Goal: Check status: Check status

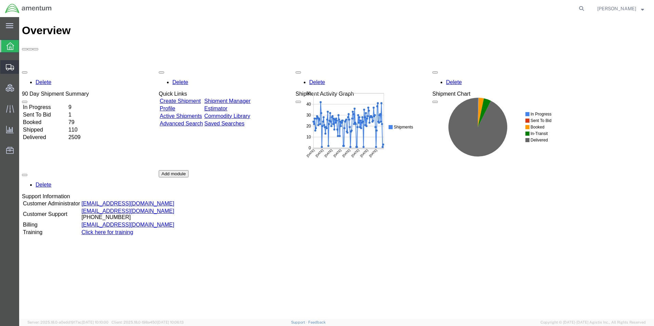
click at [10, 69] on icon at bounding box center [10, 67] width 8 height 6
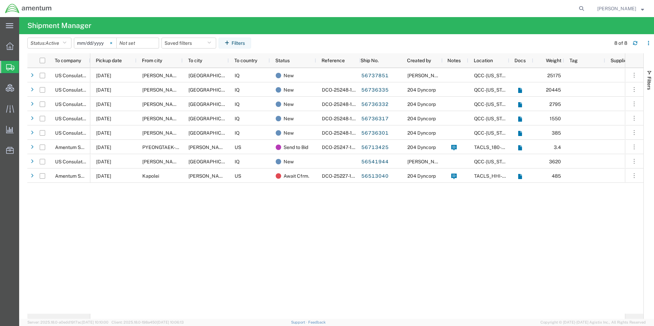
click at [112, 44] on icon at bounding box center [111, 43] width 2 height 2
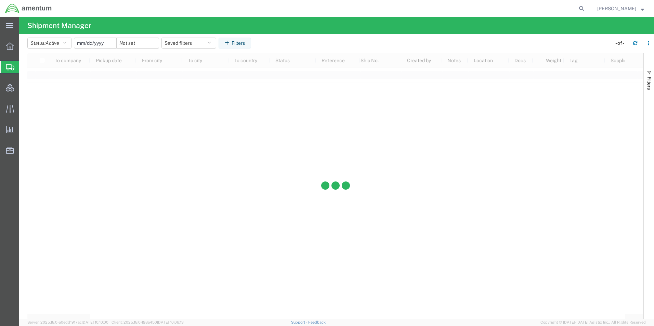
click at [101, 43] on input "date" at bounding box center [95, 43] width 42 height 10
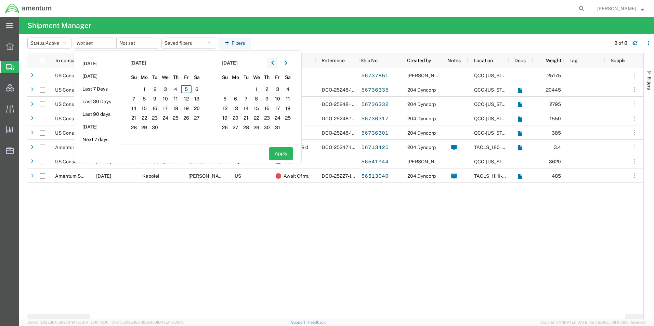
click at [274, 64] on icon "button" at bounding box center [272, 63] width 3 height 5
click at [147, 127] on span "25" at bounding box center [144, 127] width 11 height 8
click at [278, 90] on span "5" at bounding box center [277, 89] width 11 height 8
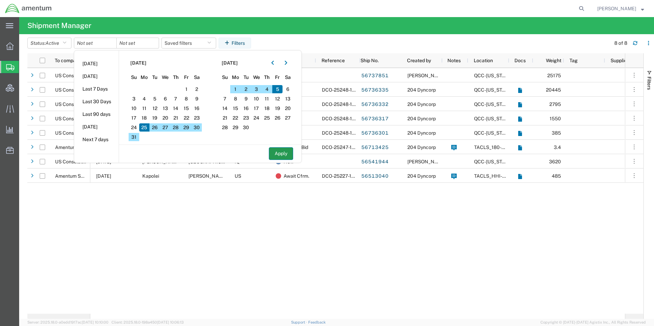
click at [277, 153] on button "Apply" at bounding box center [281, 153] width 24 height 13
type input "[DATE]"
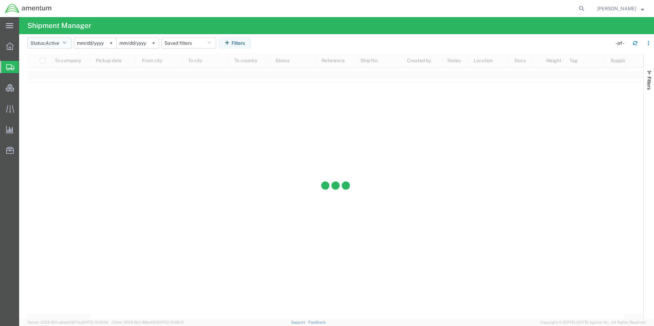
click at [59, 42] on span "Active" at bounding box center [52, 42] width 14 height 5
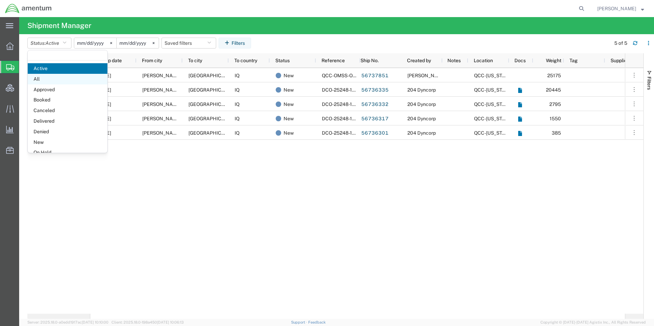
click at [35, 81] on span "All" at bounding box center [68, 79] width 80 height 11
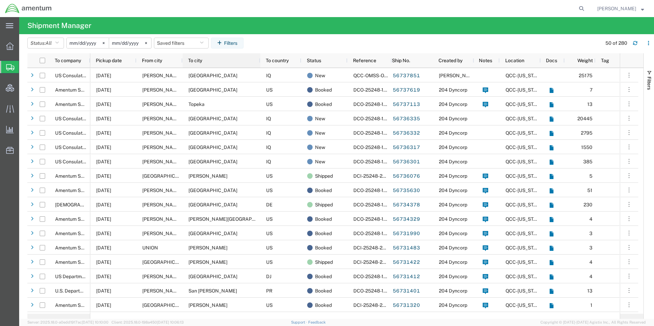
drag, startPoint x: 228, startPoint y: 60, endPoint x: 259, endPoint y: 60, distance: 31.5
click at [259, 60] on div at bounding box center [259, 60] width 3 height 14
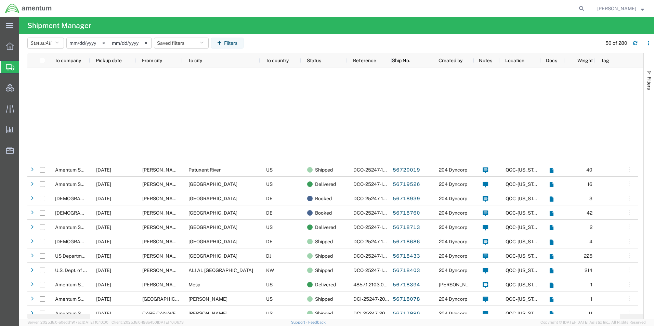
scroll to position [547, 0]
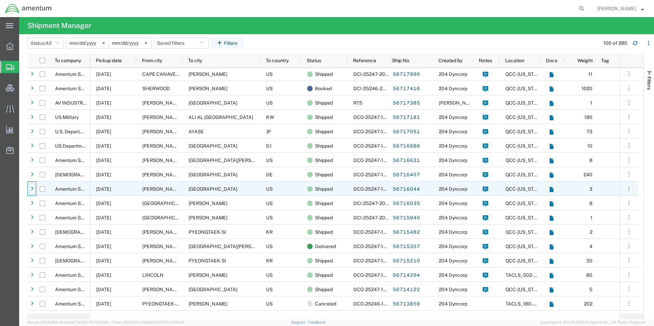
click at [34, 188] on div at bounding box center [32, 189] width 7 height 11
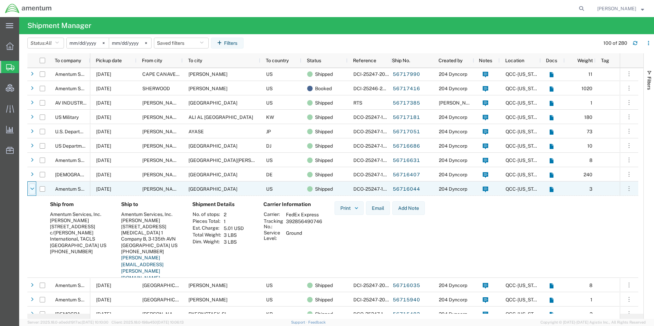
click at [32, 190] on icon at bounding box center [32, 189] width 4 height 5
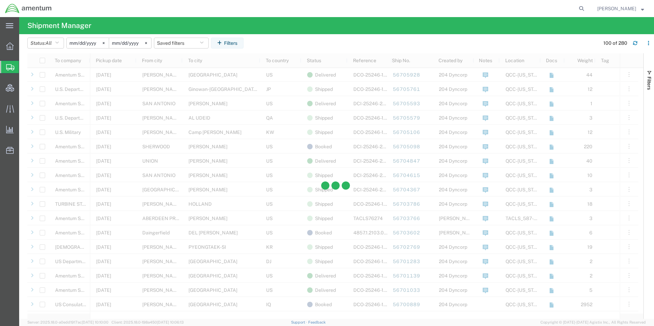
scroll to position [1128, 0]
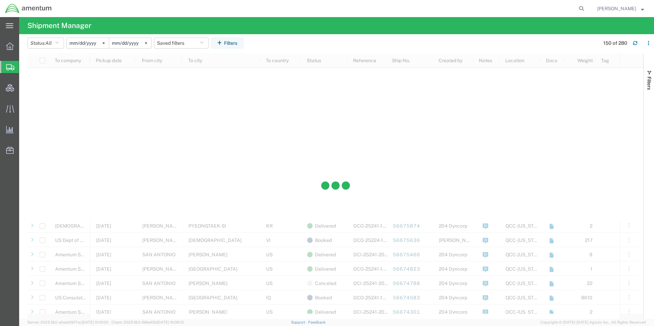
scroll to position [1881, 0]
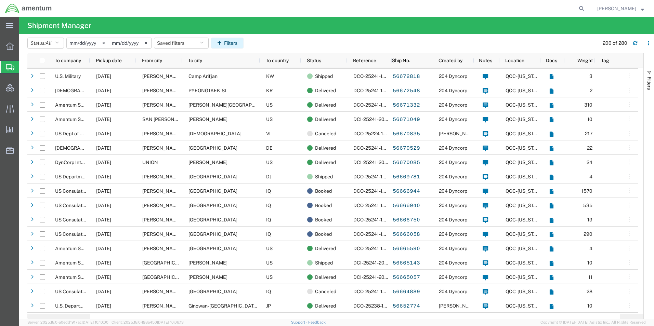
click at [235, 44] on button "Filters" at bounding box center [227, 43] width 32 height 11
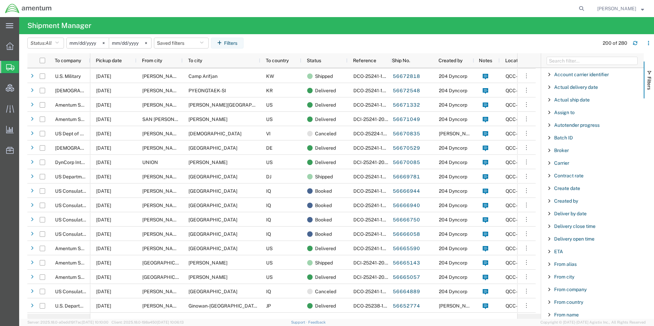
scroll to position [34, 0]
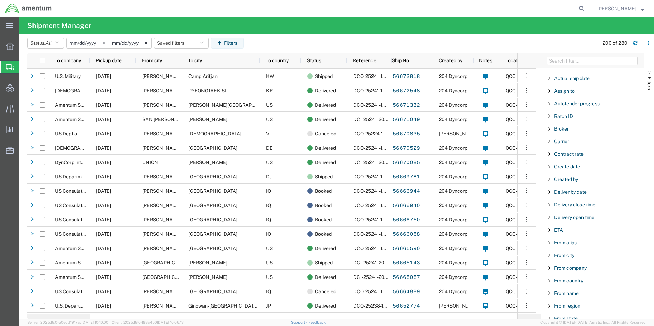
click at [549, 257] on span "Filter List 66 Filters" at bounding box center [548, 255] width 5 height 5
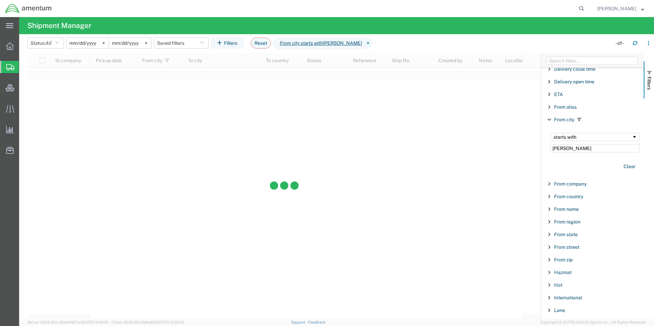
scroll to position [171, 0]
type input "[PERSON_NAME]"
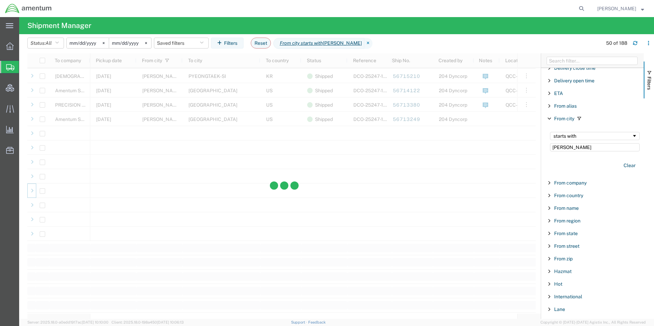
scroll to position [545, 0]
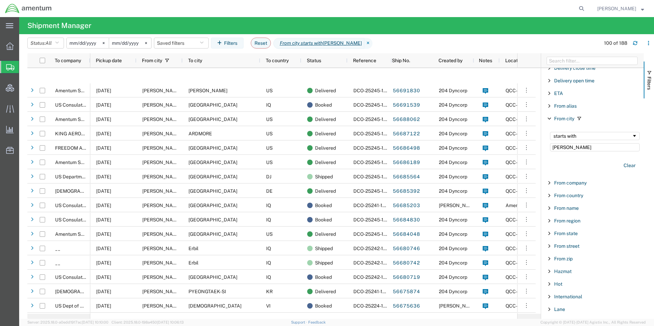
scroll to position [1092, 0]
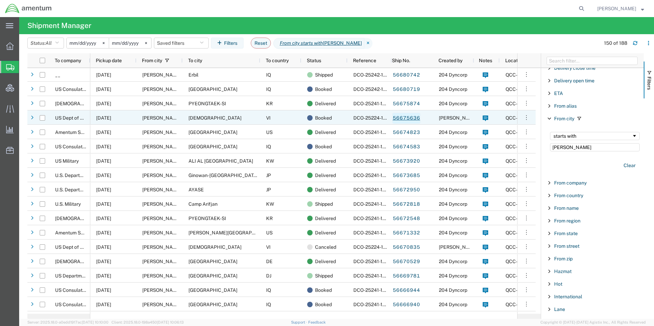
click at [408, 117] on link "56675636" at bounding box center [406, 118] width 28 height 11
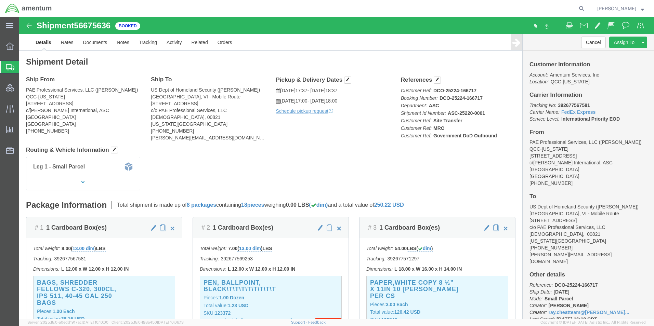
click b "392677567581"
copy b "392677567581"
click div "Leg 1 - Small Parcel"
